Goal: Transaction & Acquisition: Download file/media

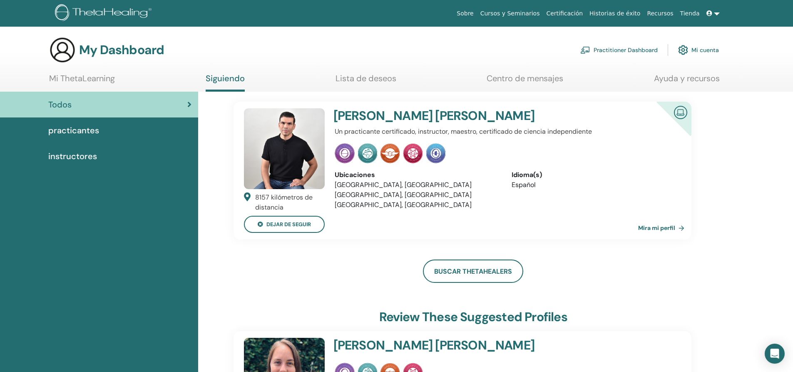
click at [380, 14] on link at bounding box center [713, 13] width 20 height 15
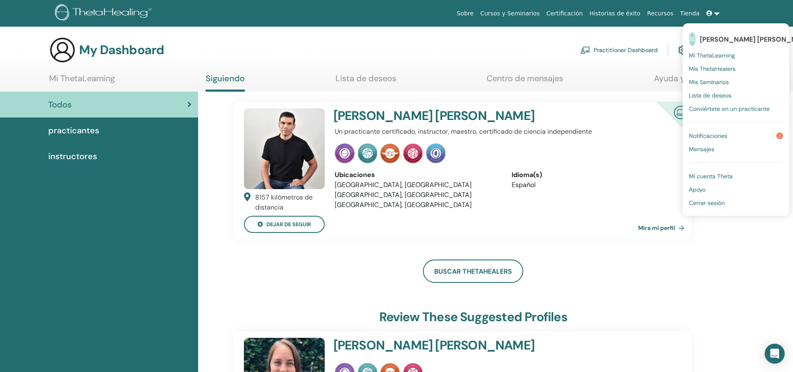
click at [380, 134] on link "Notificaciones 2" at bounding box center [736, 135] width 94 height 13
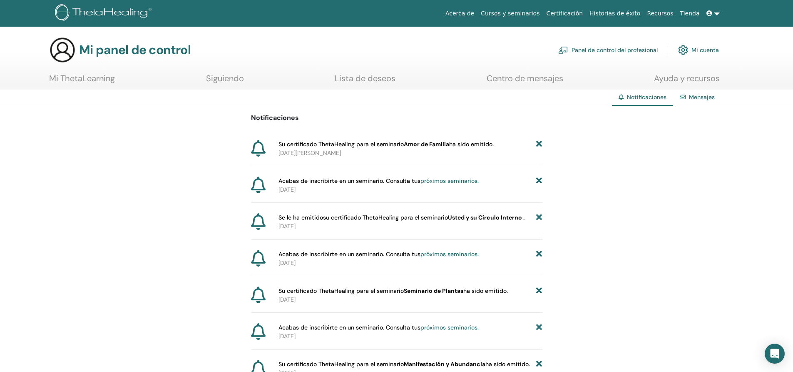
click at [492, 55] on div "Mi panel de control Panel de control del profesional Mi cuenta" at bounding box center [384, 50] width 670 height 27
click at [702, 49] on font "Mi cuenta" at bounding box center [705, 50] width 27 height 7
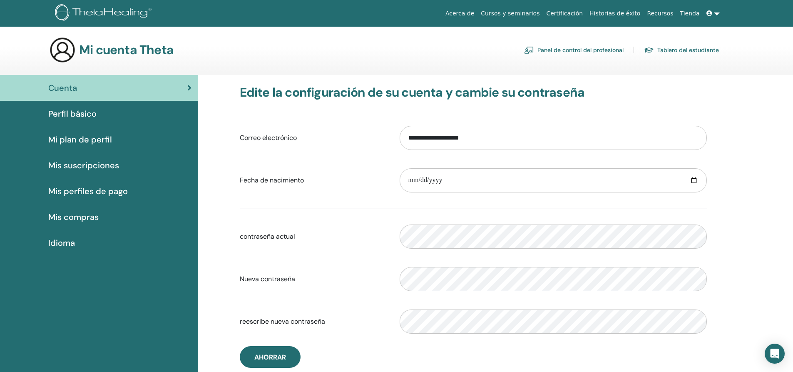
click at [583, 13] on font "Certificación" at bounding box center [564, 13] width 37 height 7
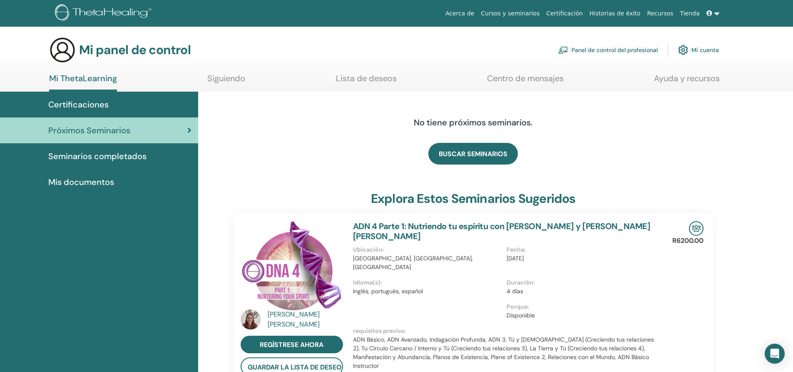
click at [130, 157] on font "Seminarios completados" at bounding box center [97, 156] width 98 height 11
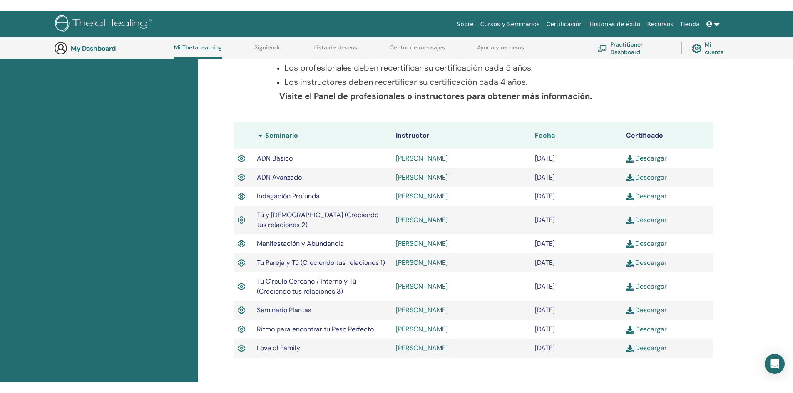
scroll to position [189, 0]
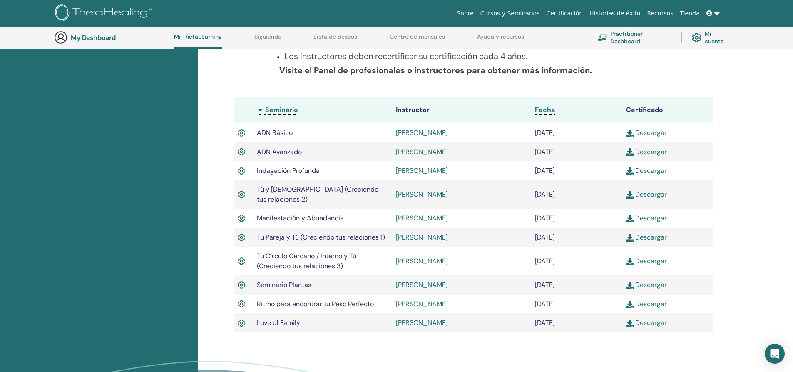
click at [300, 170] on span "Indagación Profunda" at bounding box center [288, 170] width 63 height 9
click at [637, 318] on link "Descargar" at bounding box center [646, 322] width 41 height 9
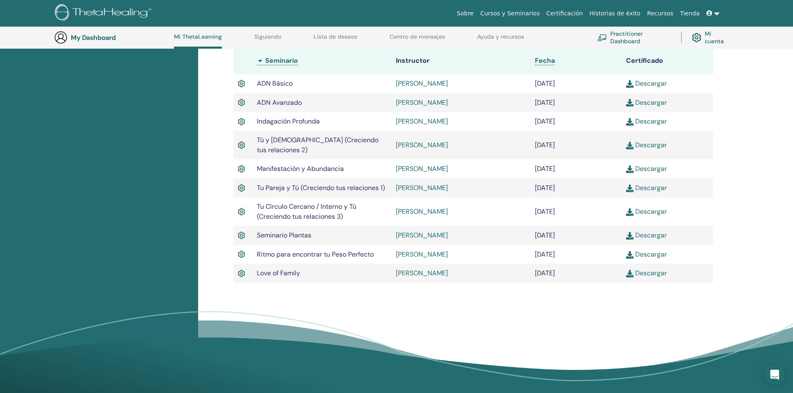
scroll to position [105, 0]
